Goal: Browse casually

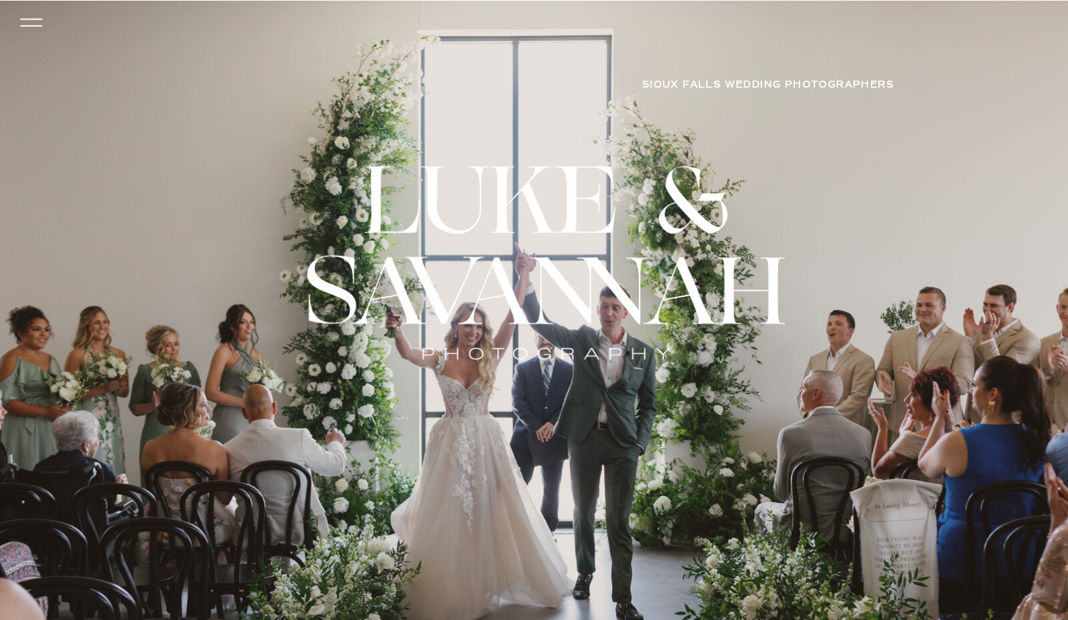
click at [36, 24] on icon at bounding box center [31, 22] width 32 height 29
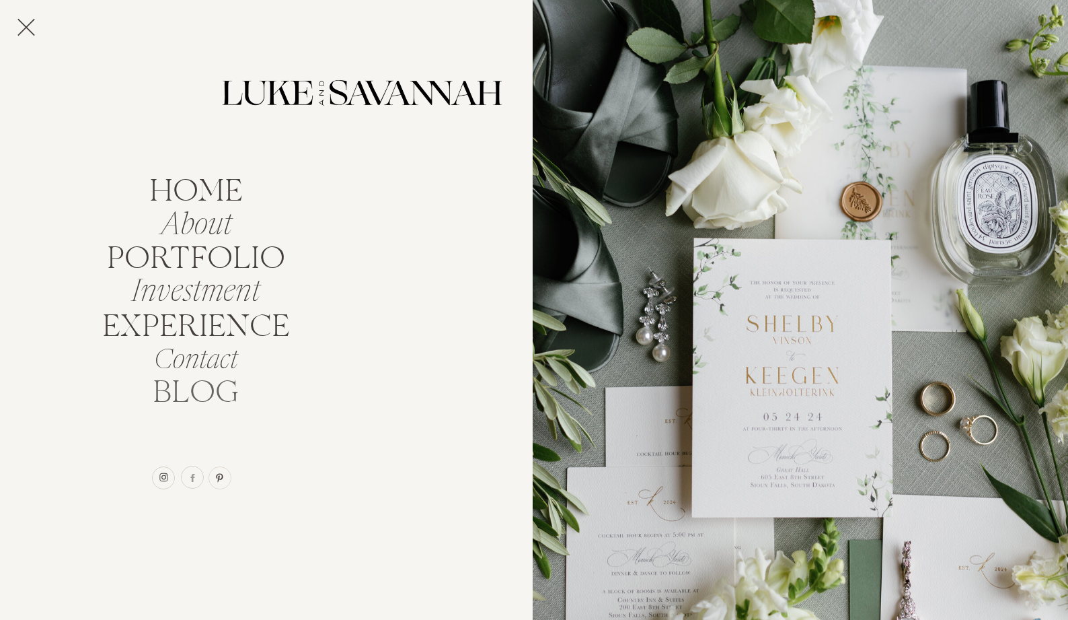
click at [186, 387] on nav "BLOG" at bounding box center [196, 389] width 100 height 26
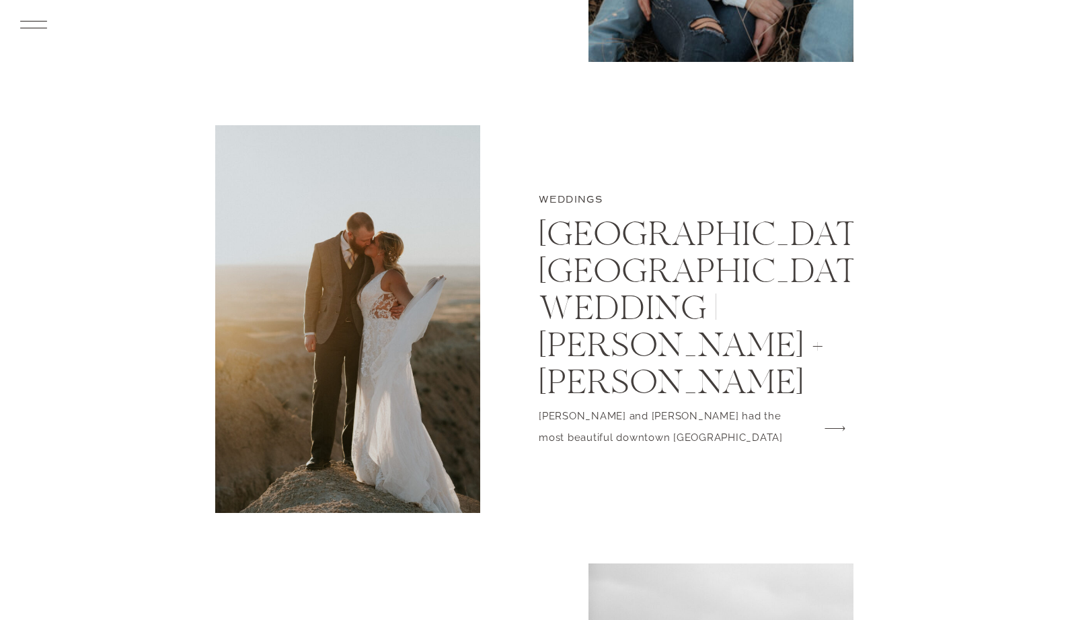
scroll to position [3670, 0]
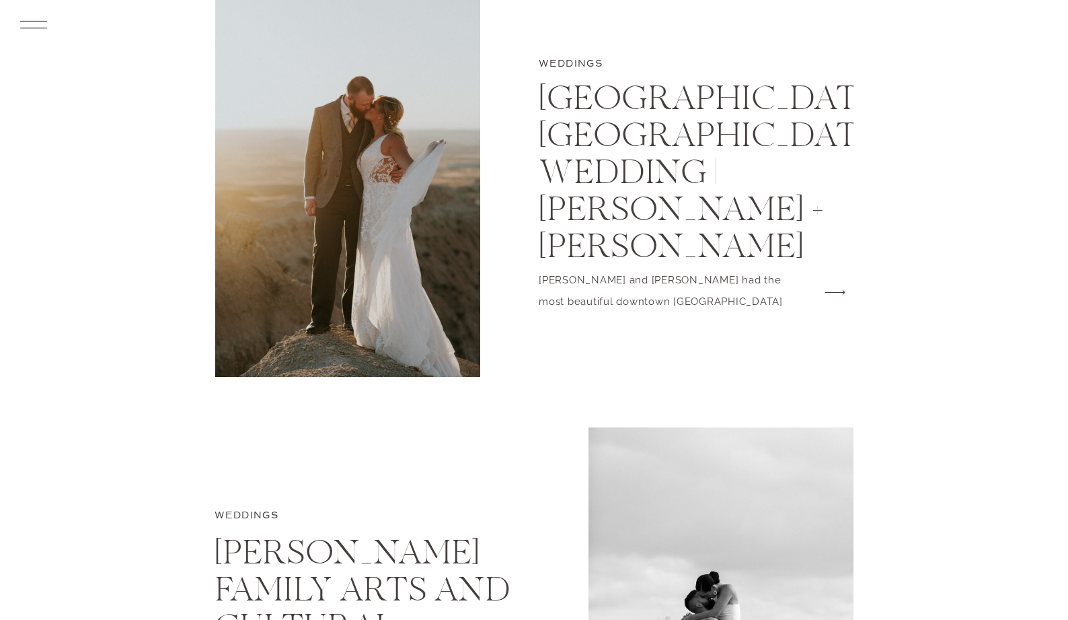
click at [393, 307] on img at bounding box center [347, 183] width 265 height 388
